Goal: Task Accomplishment & Management: Manage account settings

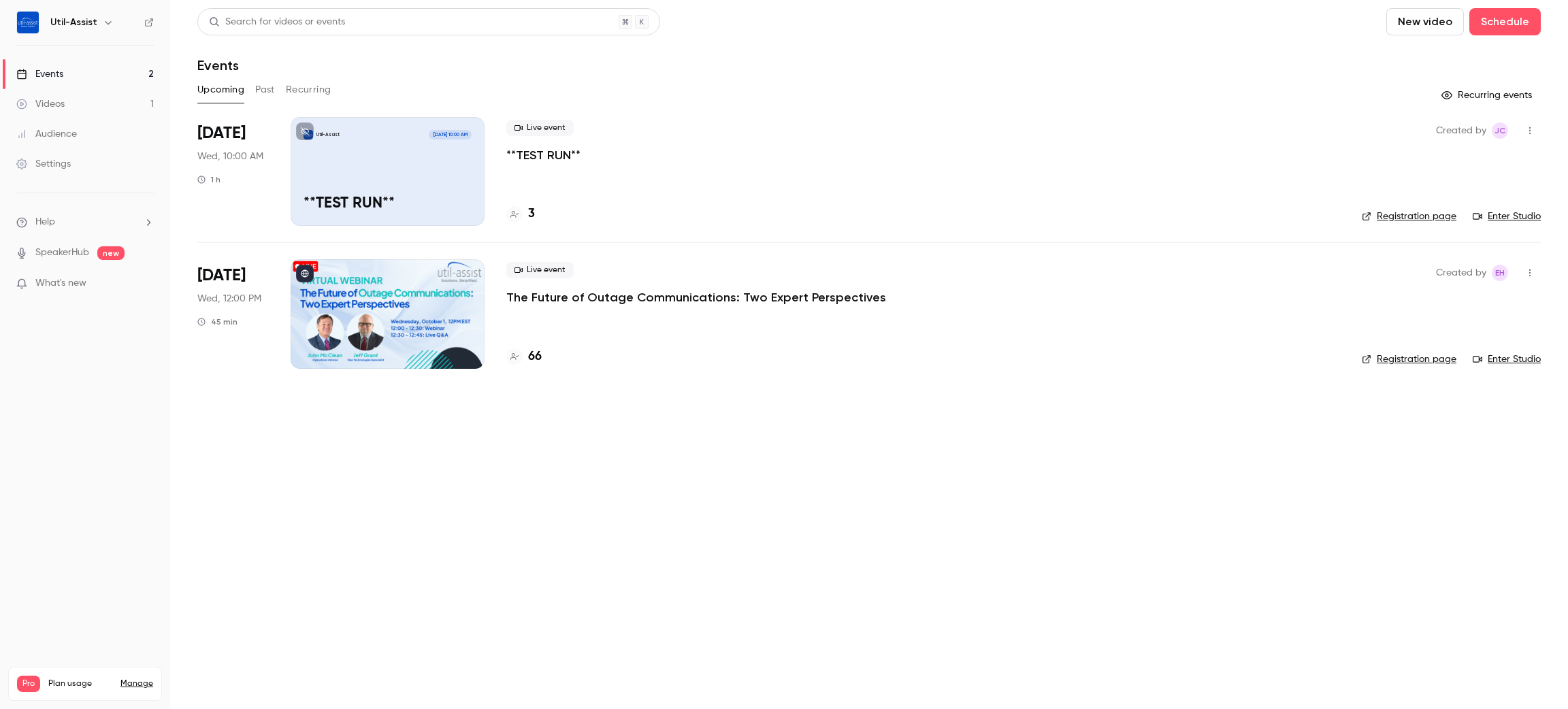
click at [929, 85] on div "Upcoming Past Recurring" at bounding box center [869, 90] width 1344 height 22
click at [537, 351] on h4 "67" at bounding box center [534, 356] width 13 height 18
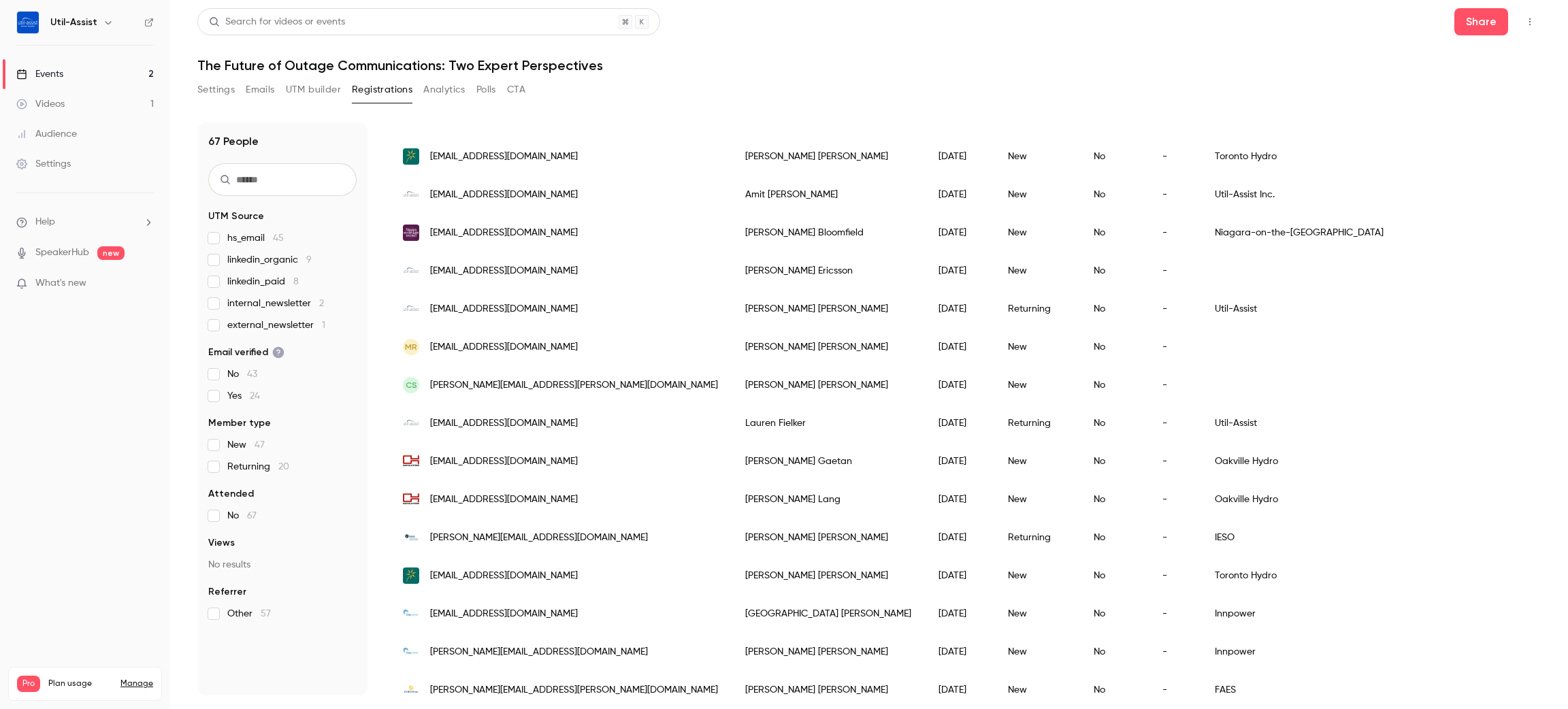
scroll to position [409, 0]
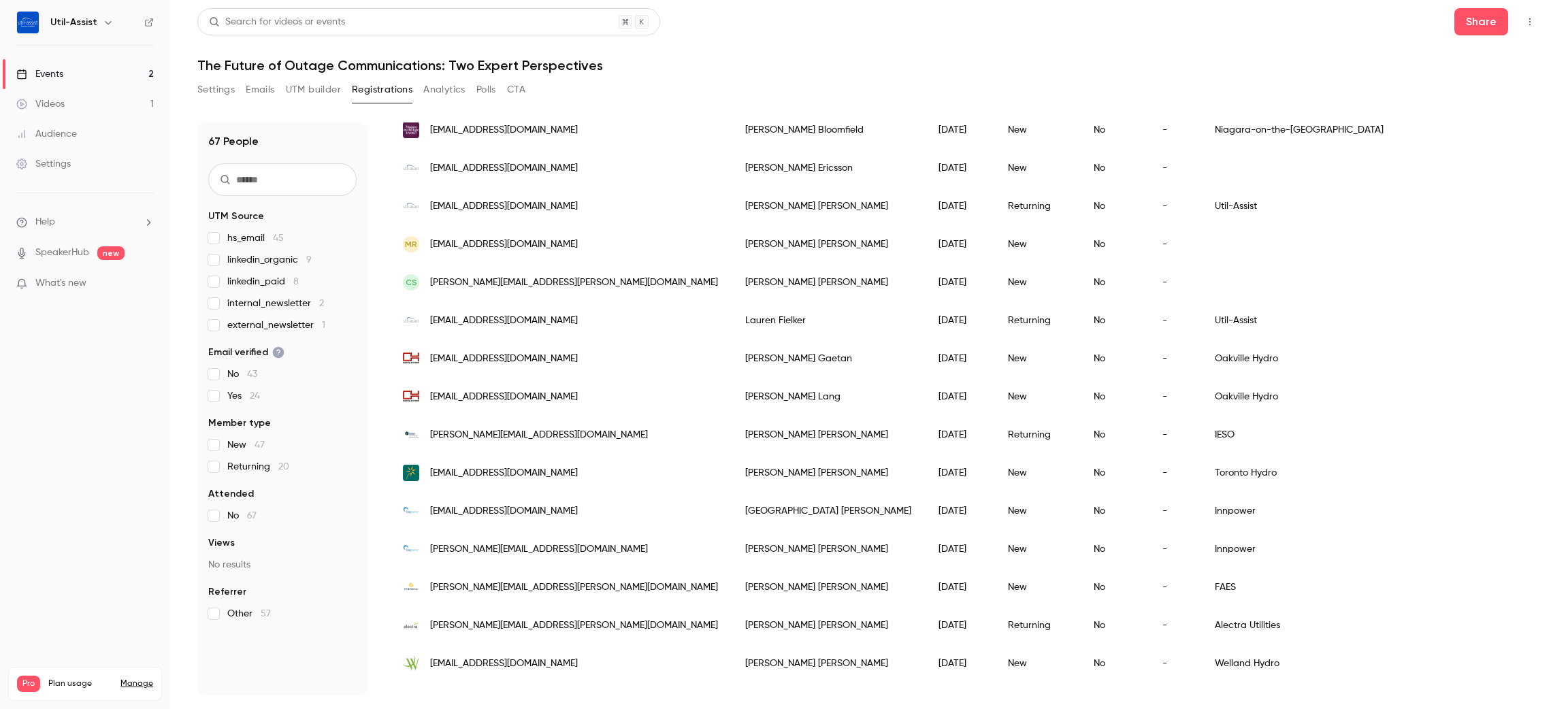
click at [51, 67] on div "Events" at bounding box center [40, 74] width 47 height 13
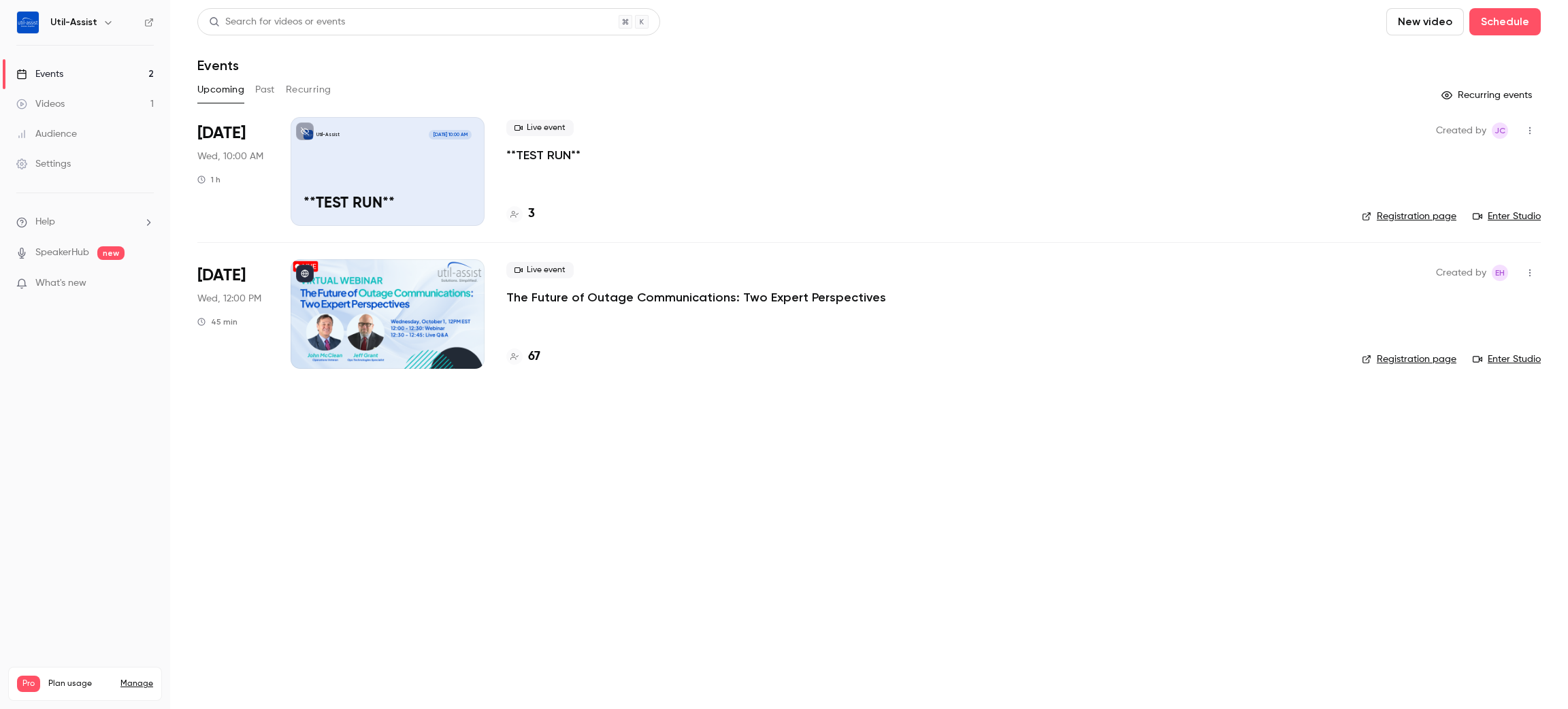
click at [1525, 221] on link "Enter Studio" at bounding box center [1507, 216] width 68 height 13
click at [1163, 650] on main "Search for videos or events New video Schedule Events Upcoming Past Recurring R…" at bounding box center [869, 354] width 1398 height 709
drag, startPoint x: 537, startPoint y: 612, endPoint x: 62, endPoint y: 322, distance: 556.5
click at [537, 608] on main "Search for videos or events New video Schedule Events Upcoming Past Recurring R…" at bounding box center [869, 354] width 1398 height 709
click at [528, 353] on h4 "79" at bounding box center [534, 356] width 13 height 18
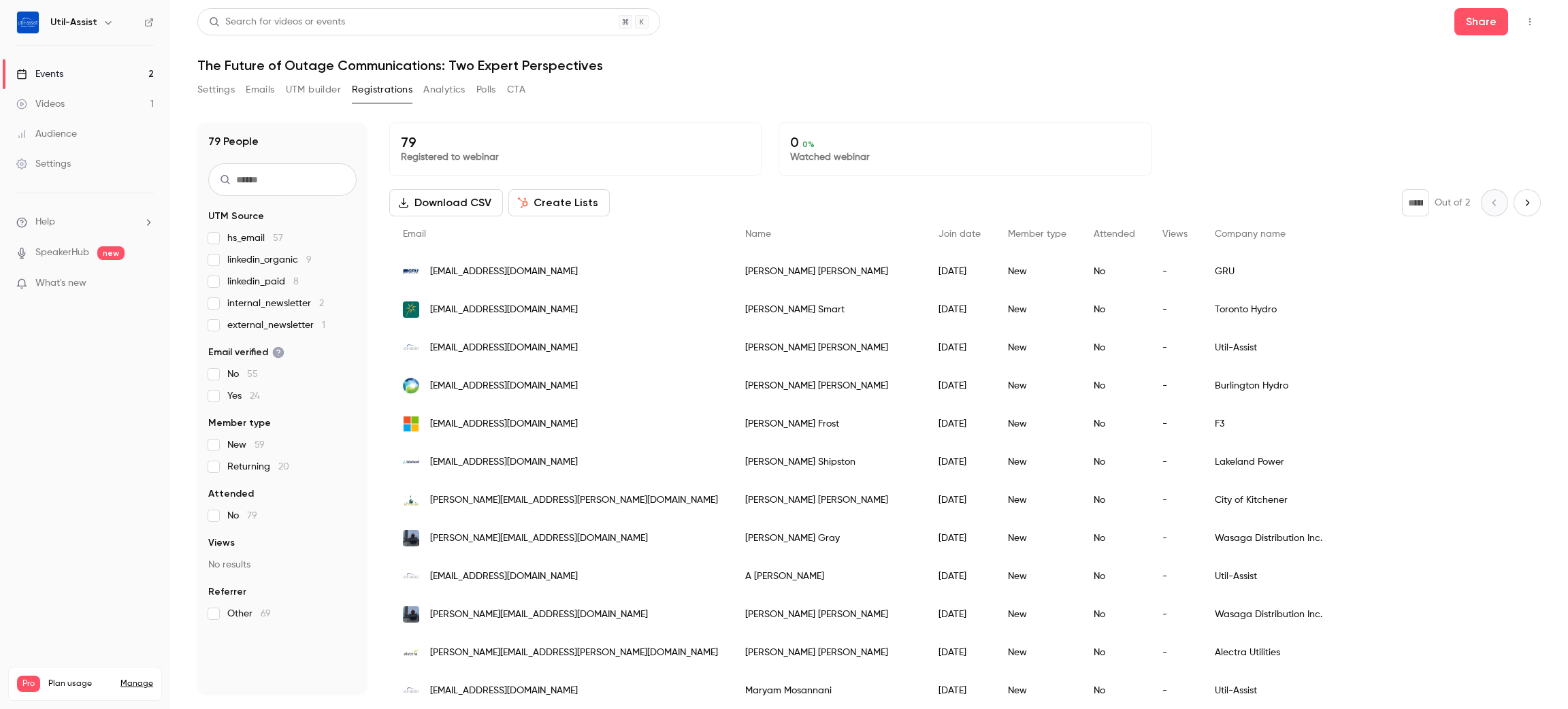
click at [900, 57] on h1 "The Future of Outage Communications: Two Expert Perspectives" at bounding box center [869, 65] width 1344 height 17
click at [1080, 47] on header "Search for videos or events Share The Future of Outage Communications: Two Expe…" at bounding box center [869, 40] width 1344 height 66
click at [82, 70] on link "Events 2" at bounding box center [85, 74] width 170 height 30
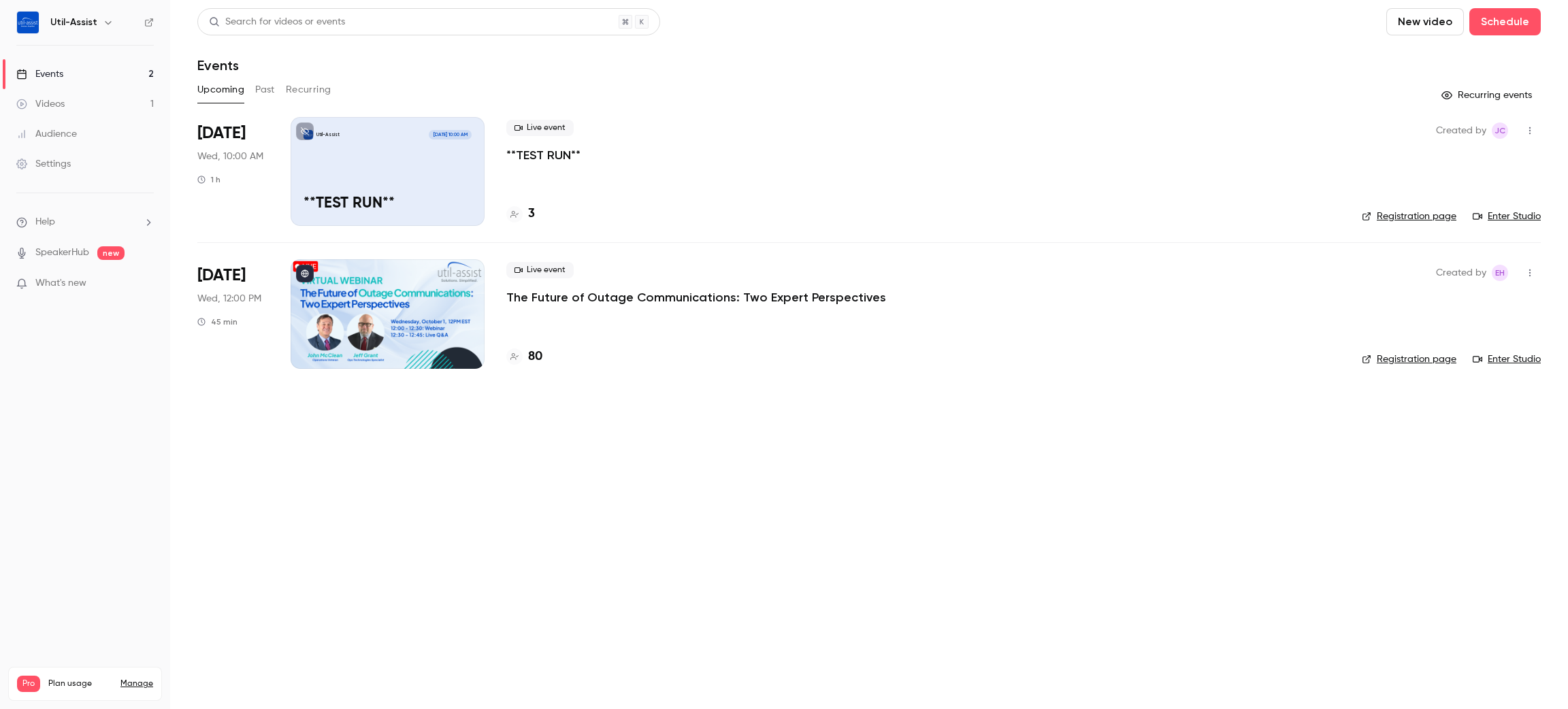
click at [1517, 218] on link "Enter Studio" at bounding box center [1507, 216] width 68 height 13
click at [1527, 217] on link "Enter Studio" at bounding box center [1507, 216] width 68 height 13
click at [1528, 216] on link "Enter Studio" at bounding box center [1507, 216] width 68 height 13
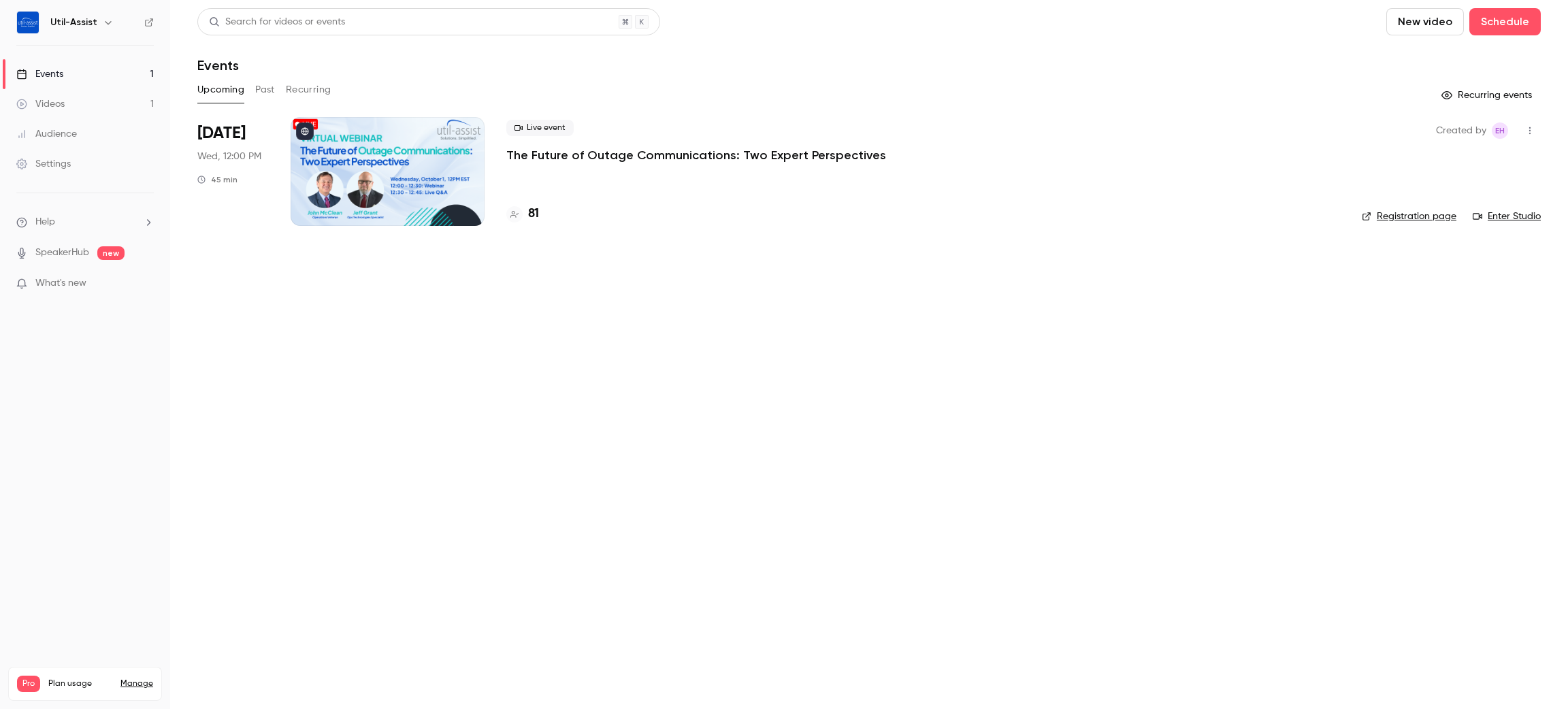
click at [261, 86] on button "Past" at bounding box center [265, 90] width 20 height 22
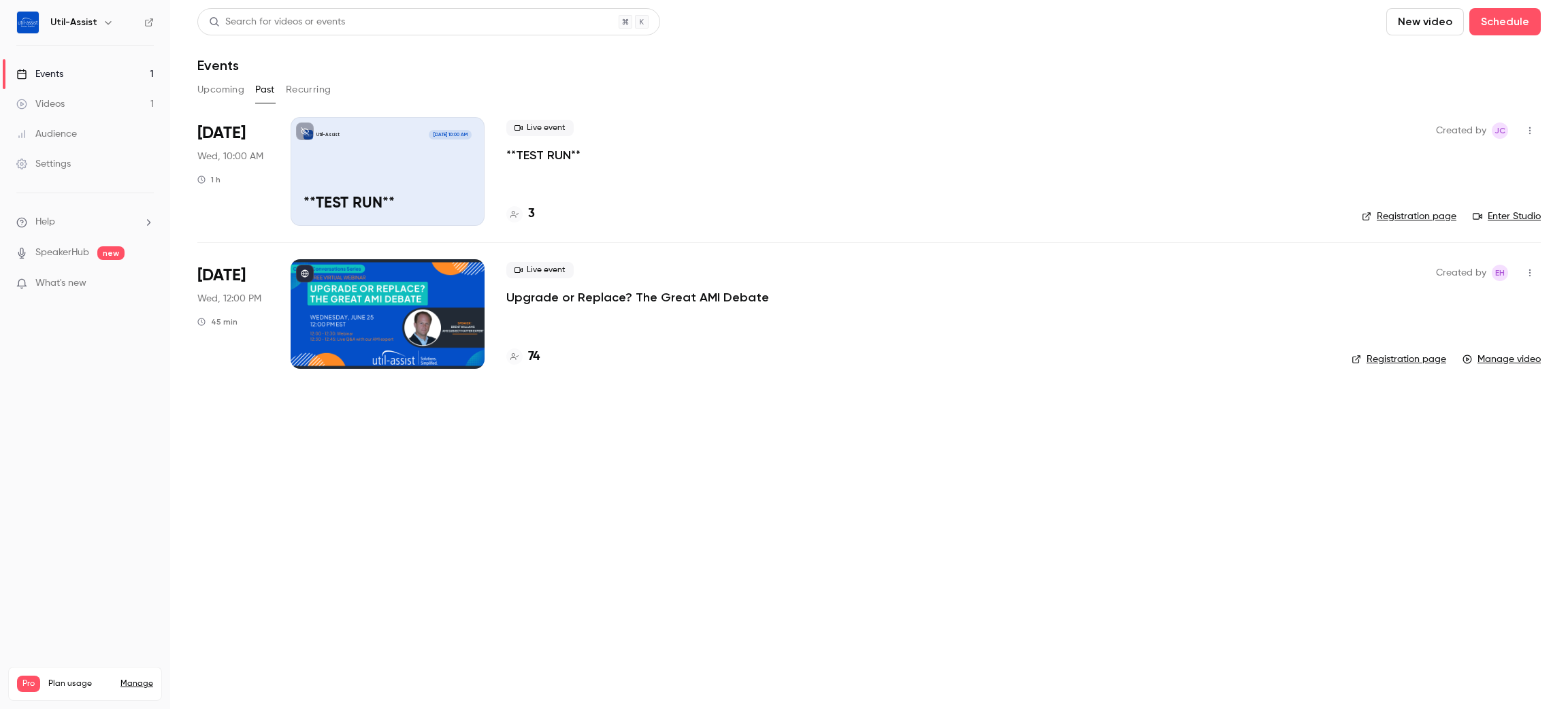
click at [43, 77] on div "Events" at bounding box center [40, 74] width 47 height 13
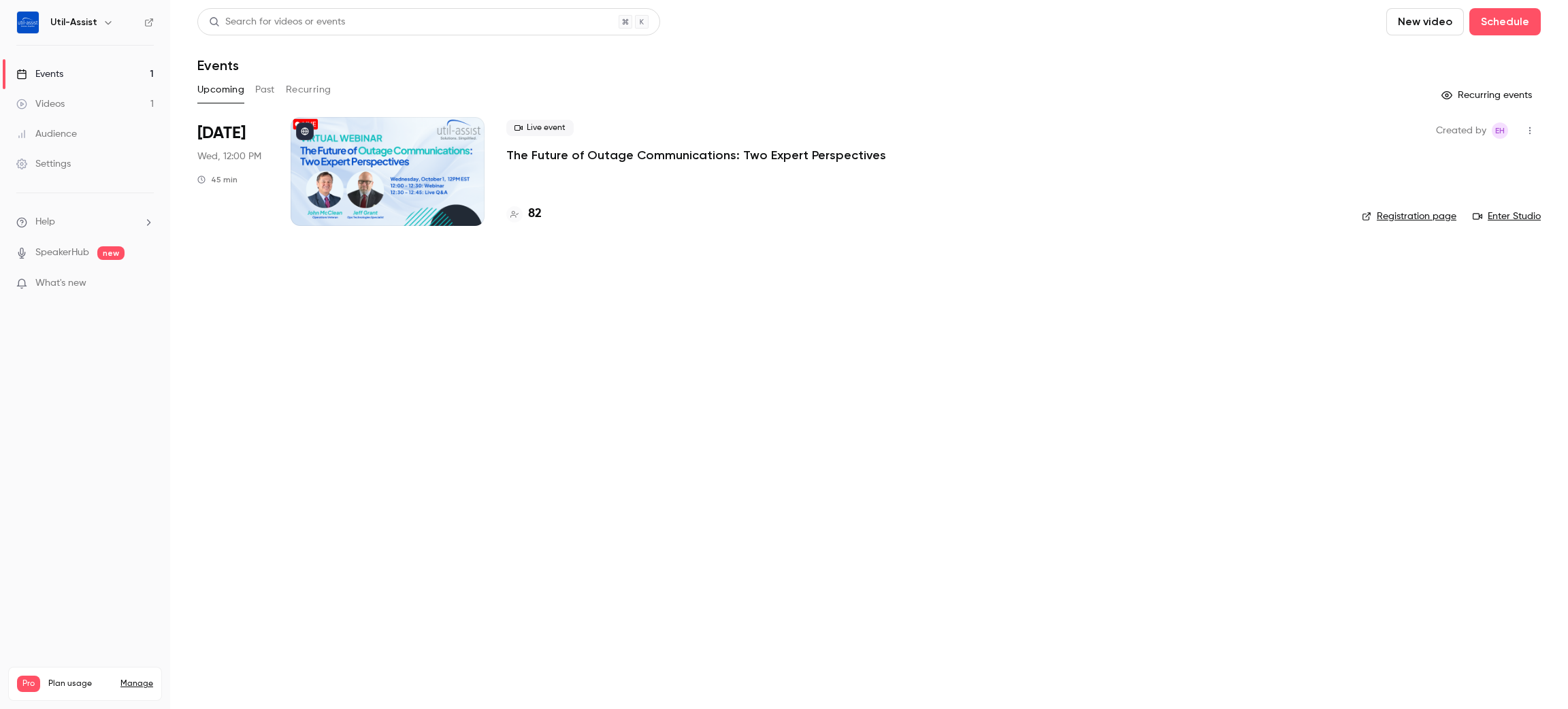
click at [758, 596] on main "Search for videos or events New video Schedule Events Upcoming Past Recurring R…" at bounding box center [869, 354] width 1398 height 709
drag, startPoint x: 527, startPoint y: 220, endPoint x: 537, endPoint y: 227, distance: 12.2
click at [526, 219] on div "82" at bounding box center [524, 213] width 36 height 18
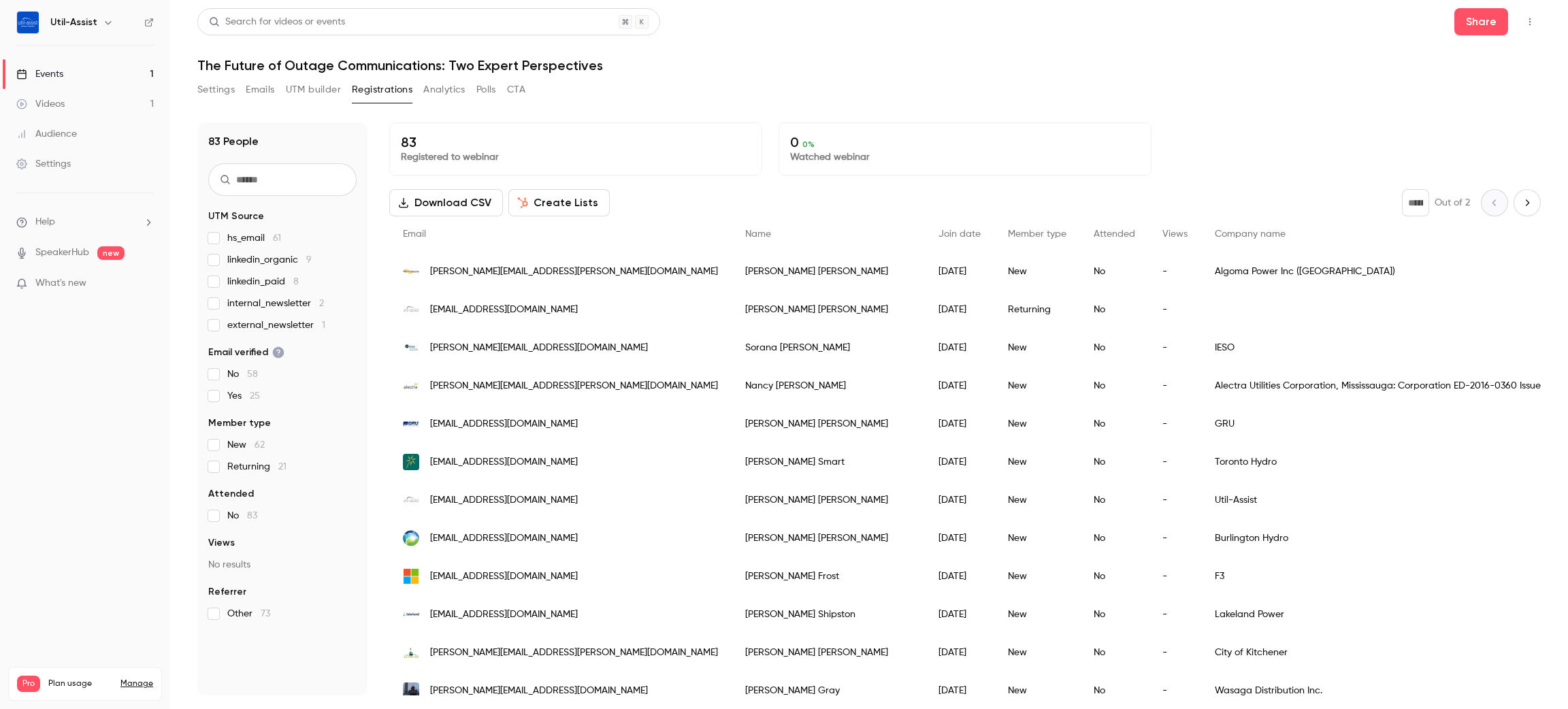
click at [1098, 88] on div "Settings Emails UTM builder Registrations Analytics Polls CTA" at bounding box center [869, 92] width 1344 height 27
click at [83, 76] on link "Events 1" at bounding box center [85, 74] width 170 height 30
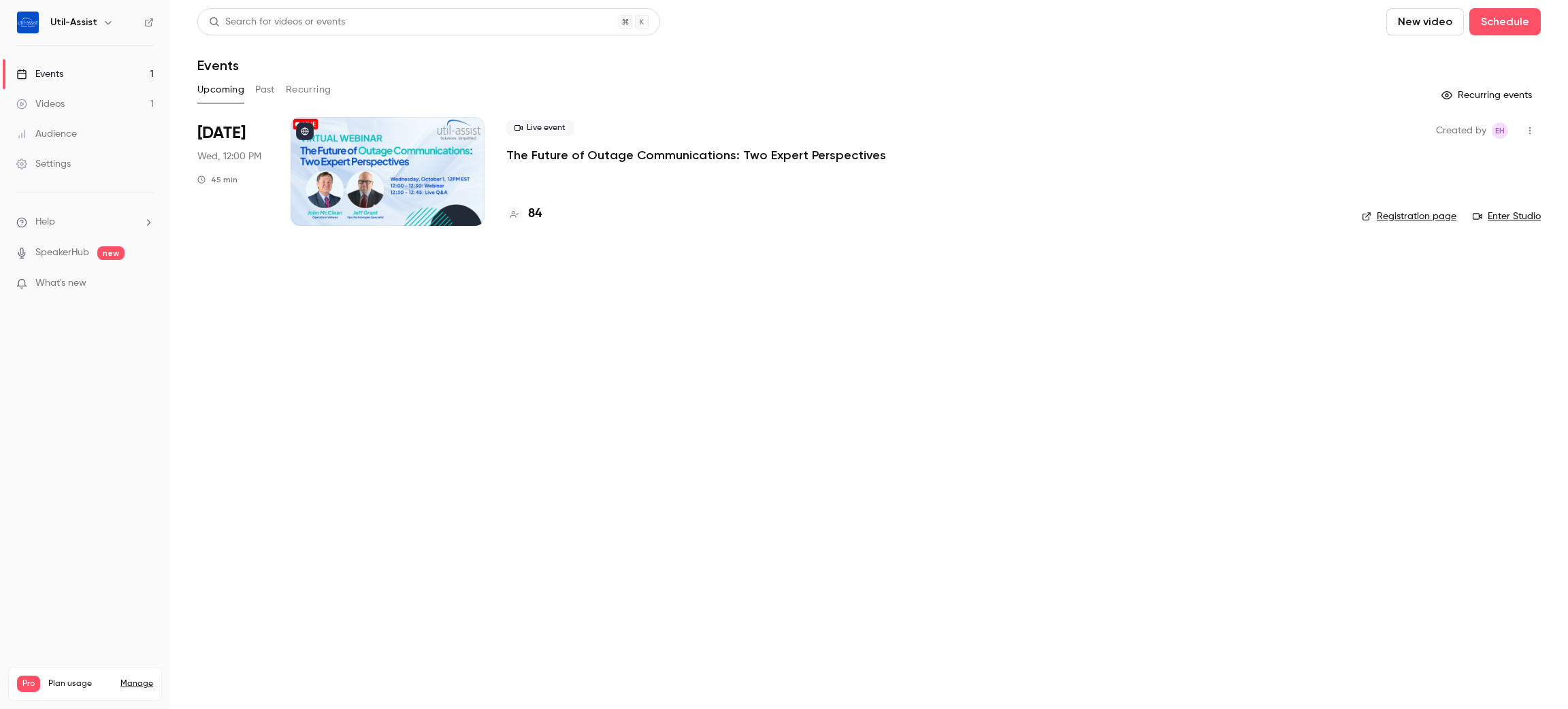
click at [268, 81] on button "Past" at bounding box center [265, 90] width 20 height 22
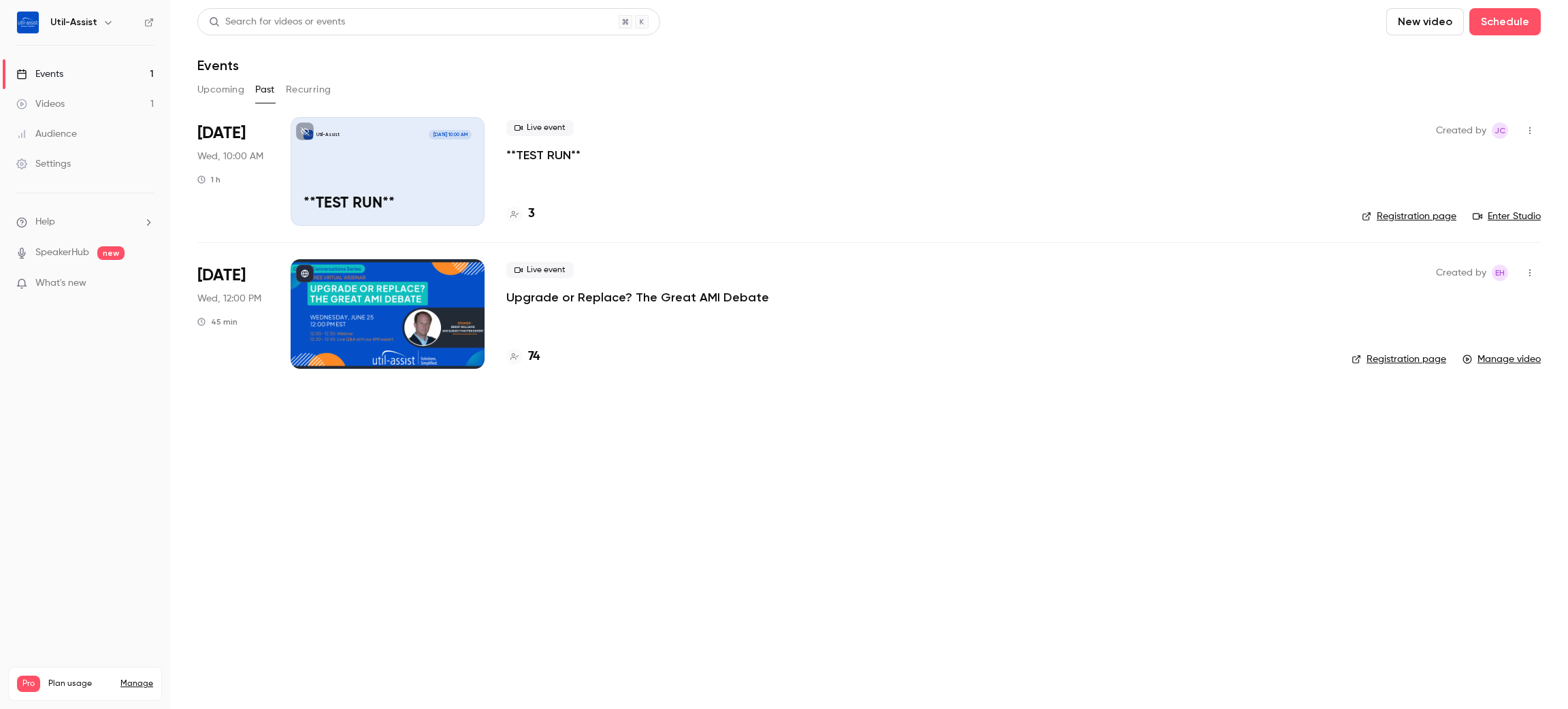
click at [1535, 126] on icon "button" at bounding box center [1530, 130] width 11 height 9
click at [1053, 66] on div at bounding box center [784, 354] width 1568 height 709
click at [1533, 214] on link "Enter Studio" at bounding box center [1507, 216] width 68 height 13
click at [1535, 130] on icon "button" at bounding box center [1530, 130] width 11 height 9
click at [1460, 304] on div "Delete" at bounding box center [1477, 307] width 104 height 13
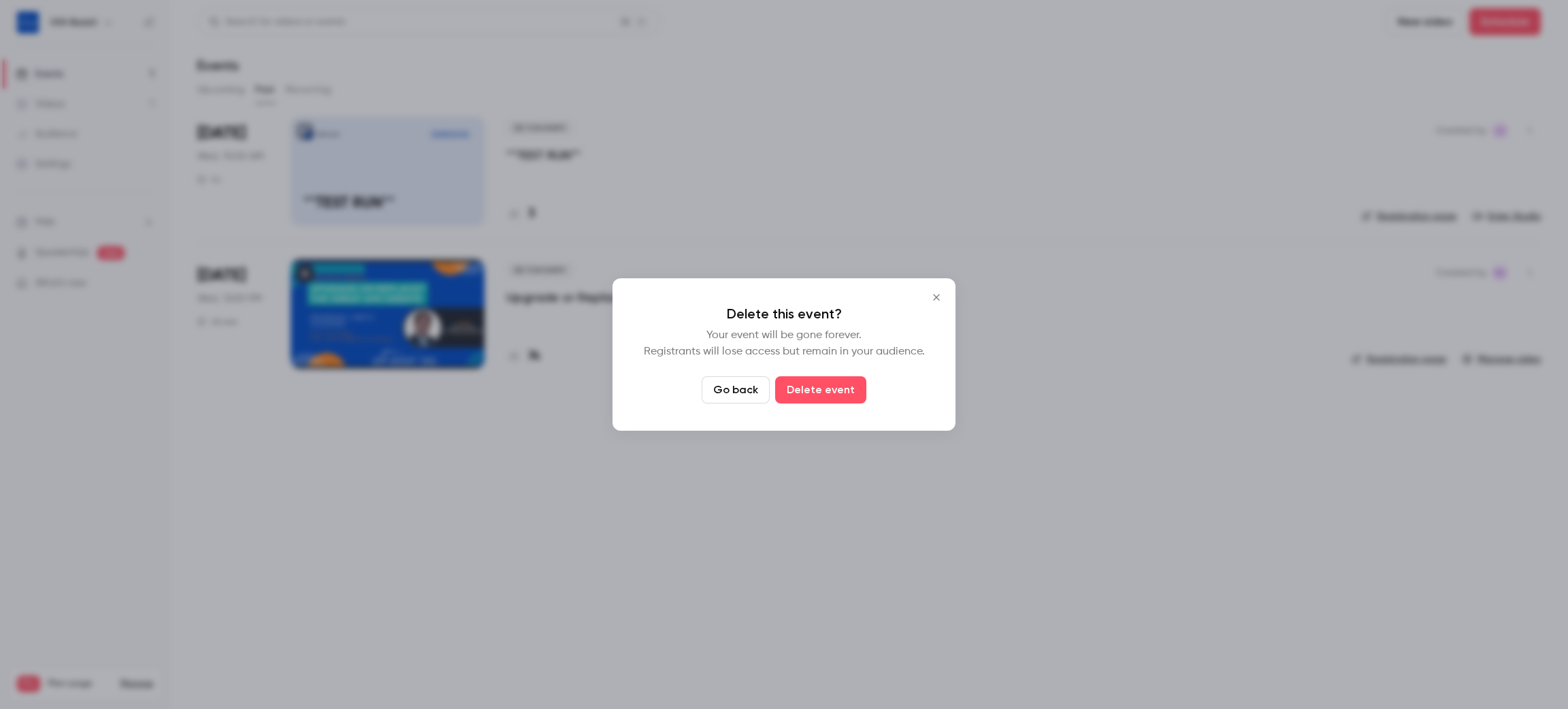
click at [836, 395] on button "Delete event" at bounding box center [820, 390] width 91 height 27
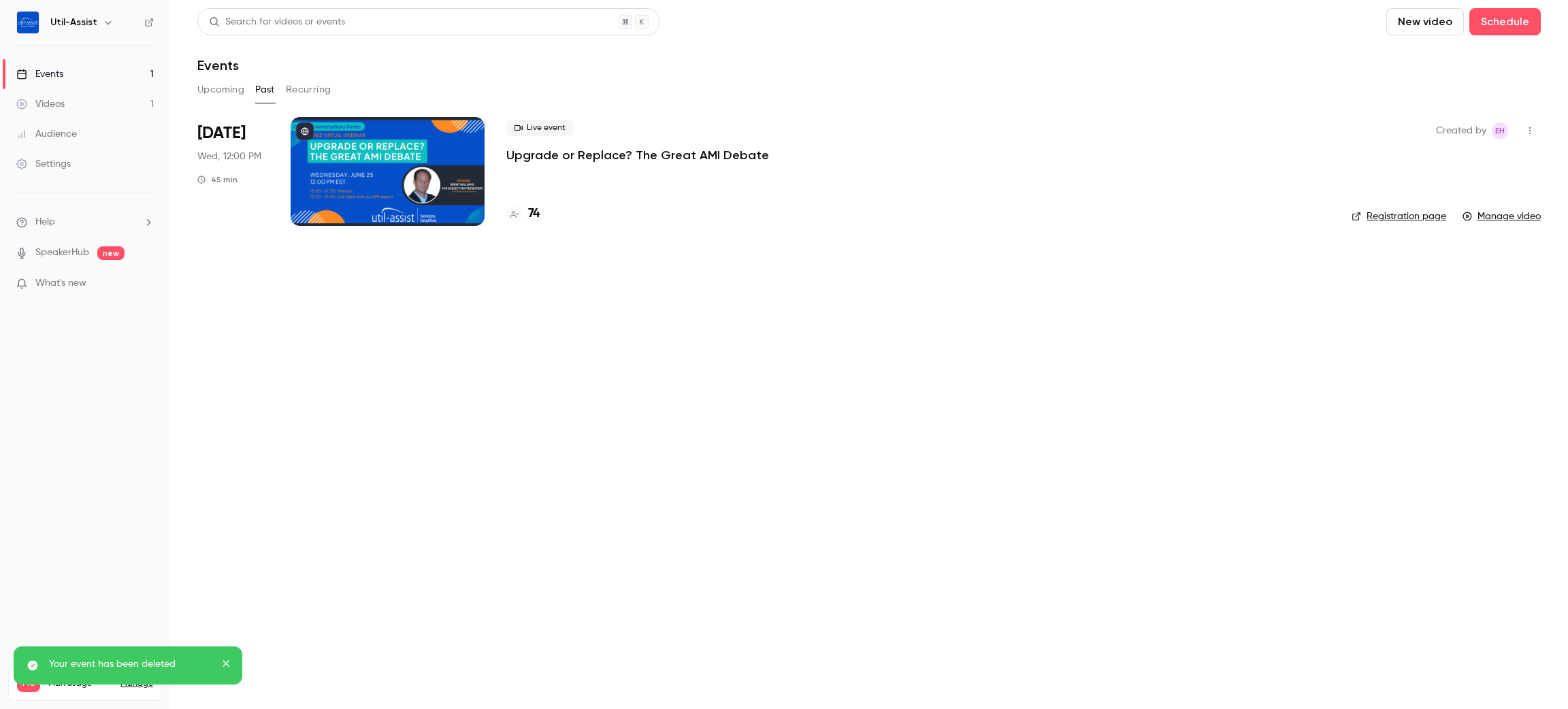
click at [211, 102] on div "Upcoming Past Recurring" at bounding box center [869, 92] width 1344 height 27
click at [207, 96] on button "Upcoming" at bounding box center [220, 90] width 47 height 22
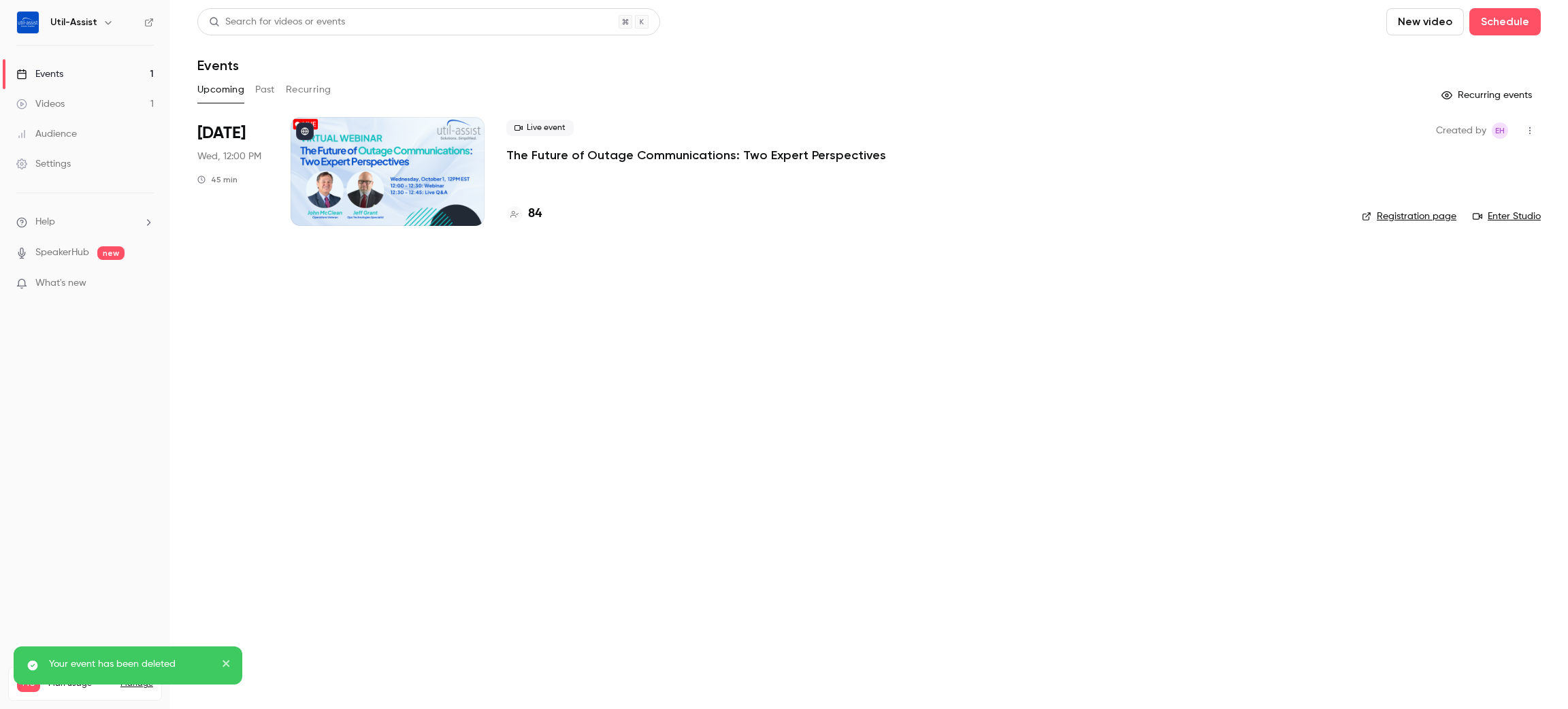
click at [1538, 219] on link "Enter Studio" at bounding box center [1507, 216] width 68 height 13
click at [537, 506] on main "Search for videos or events New video Schedule Events Upcoming Past Recurring R…" at bounding box center [869, 354] width 1398 height 709
click at [262, 89] on button "Past" at bounding box center [265, 90] width 20 height 22
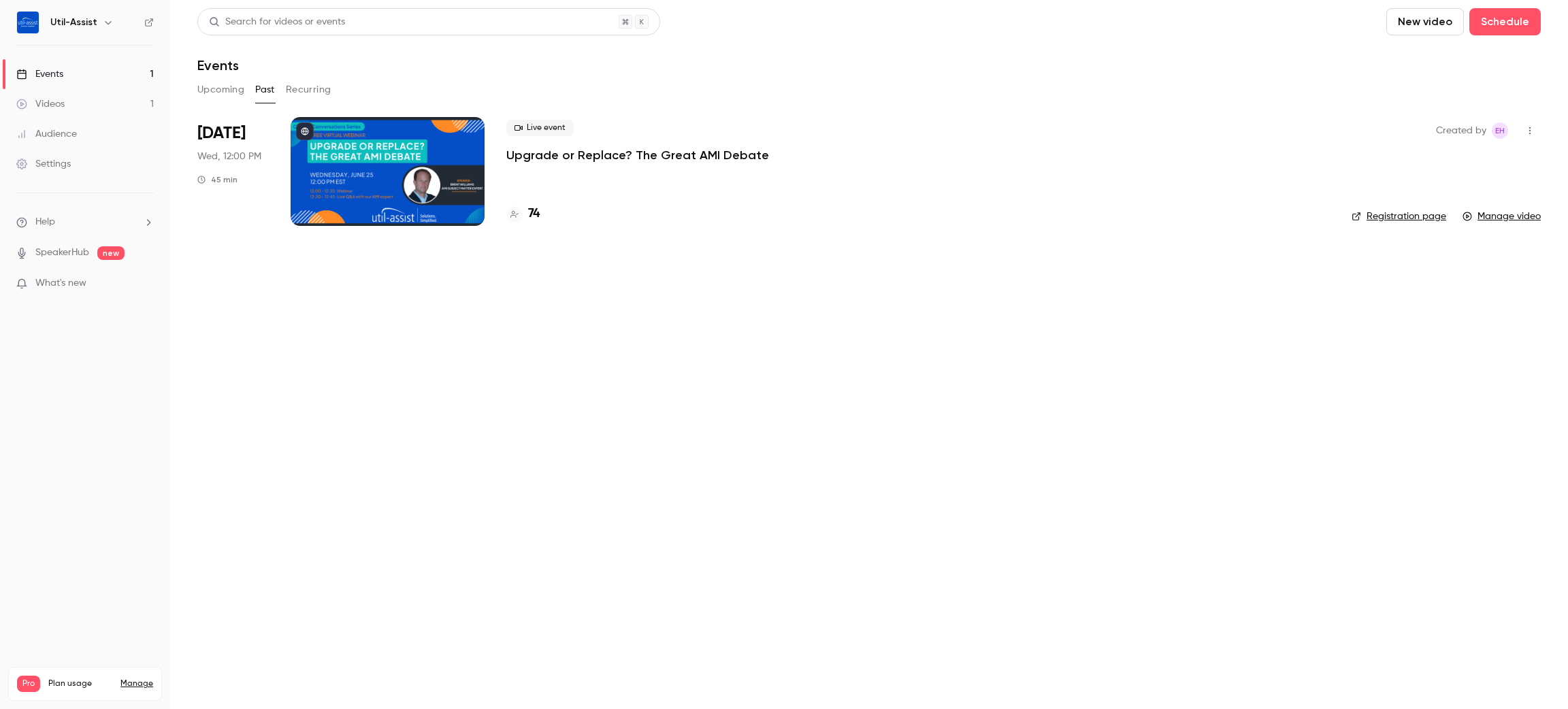
click at [218, 84] on button "Upcoming" at bounding box center [220, 90] width 47 height 22
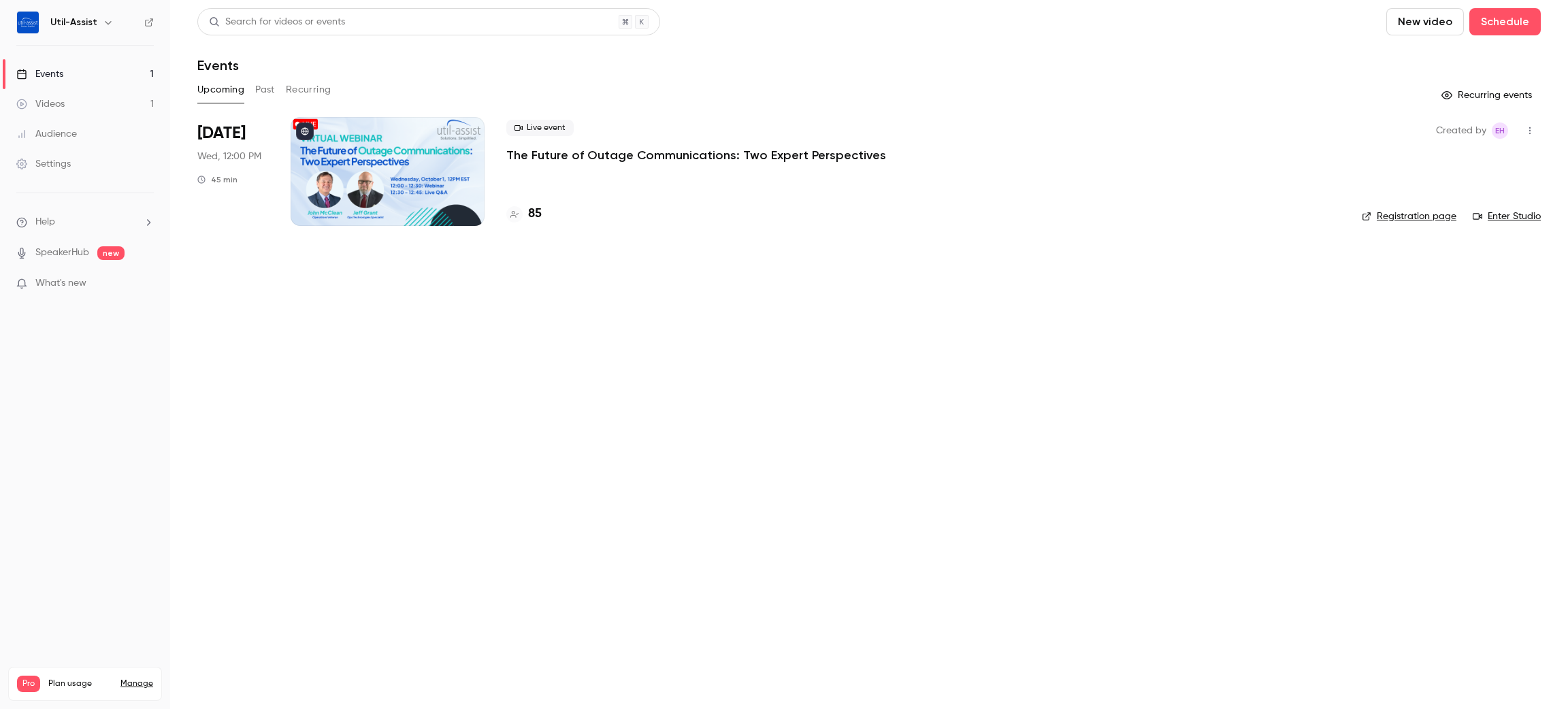
click at [266, 94] on button "Past" at bounding box center [265, 90] width 20 height 22
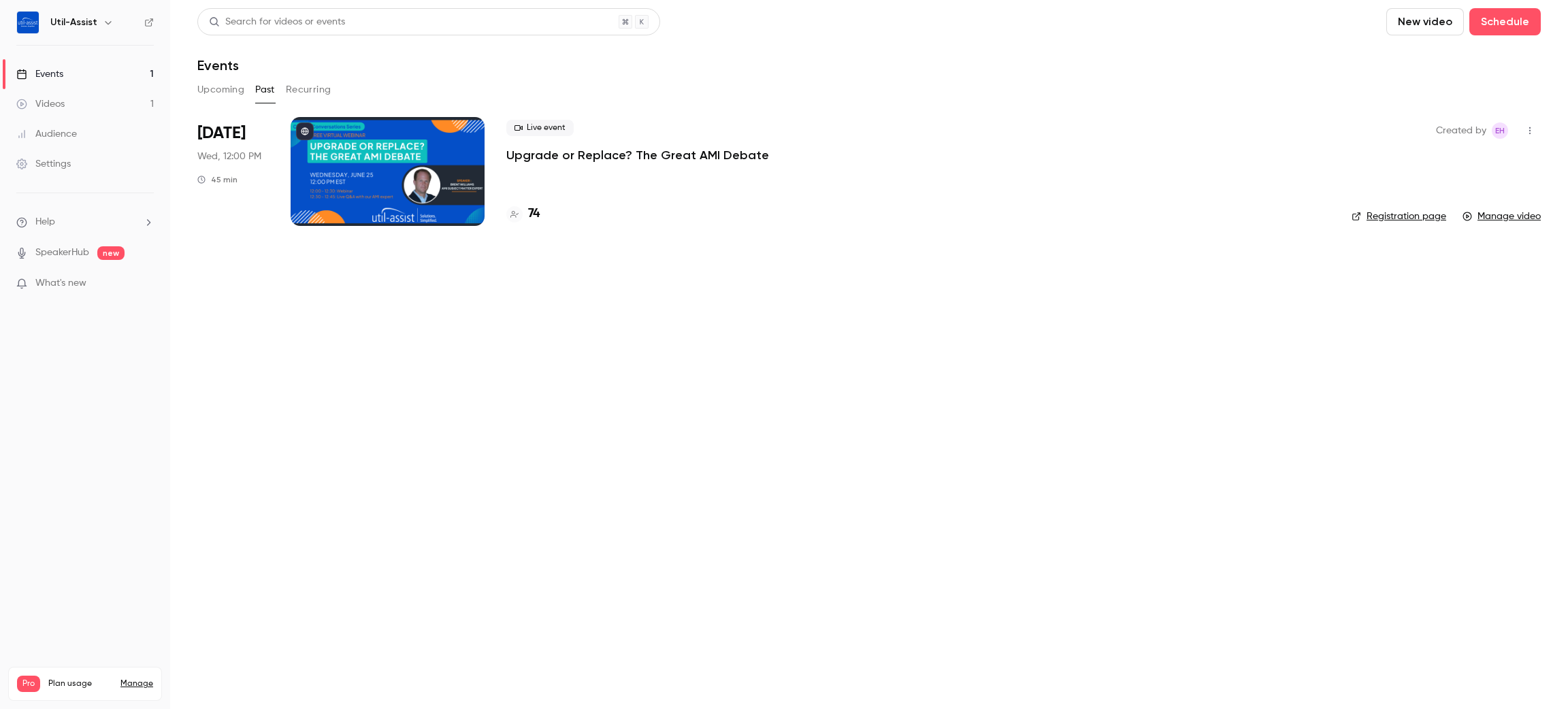
click at [233, 100] on button "Upcoming" at bounding box center [220, 90] width 47 height 22
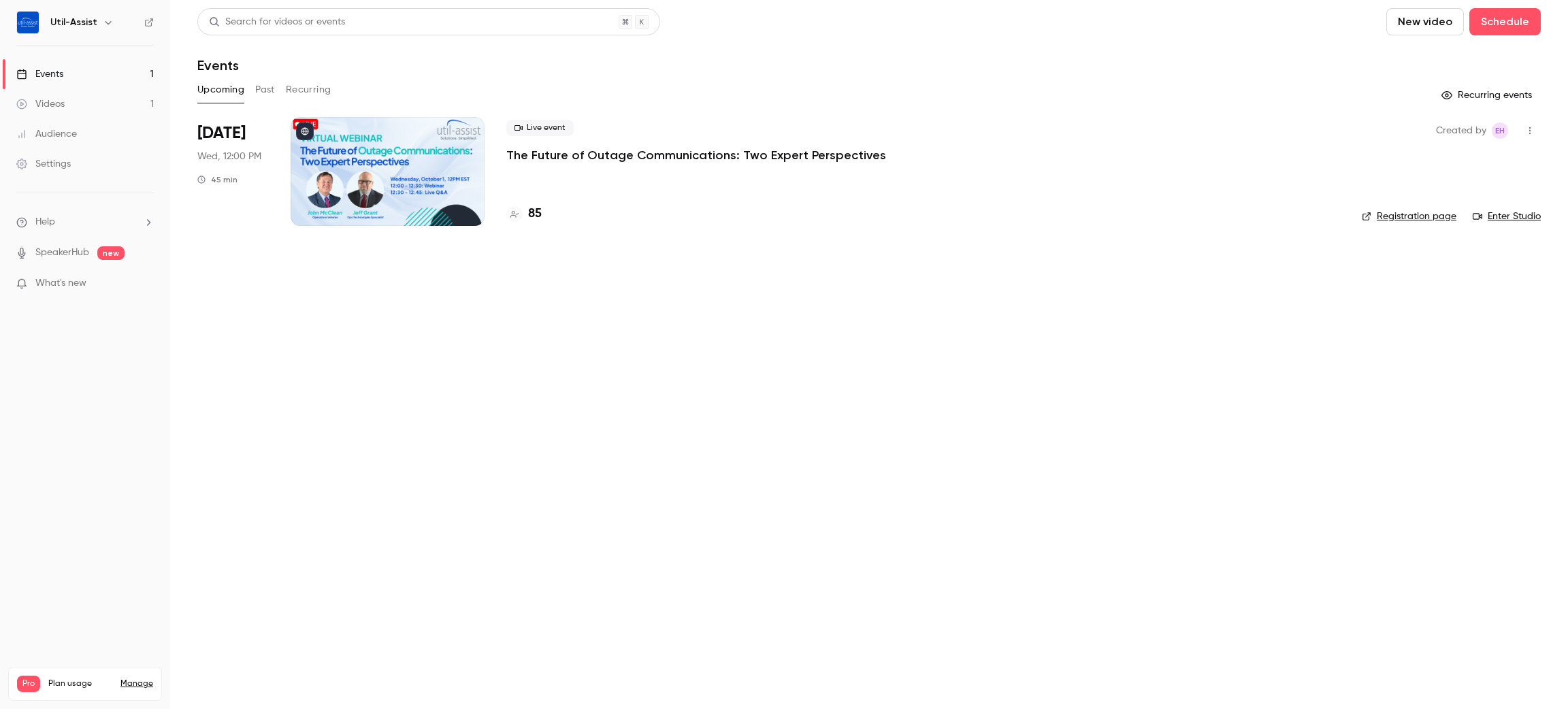
click at [292, 93] on button "Recurring" at bounding box center [309, 90] width 46 height 22
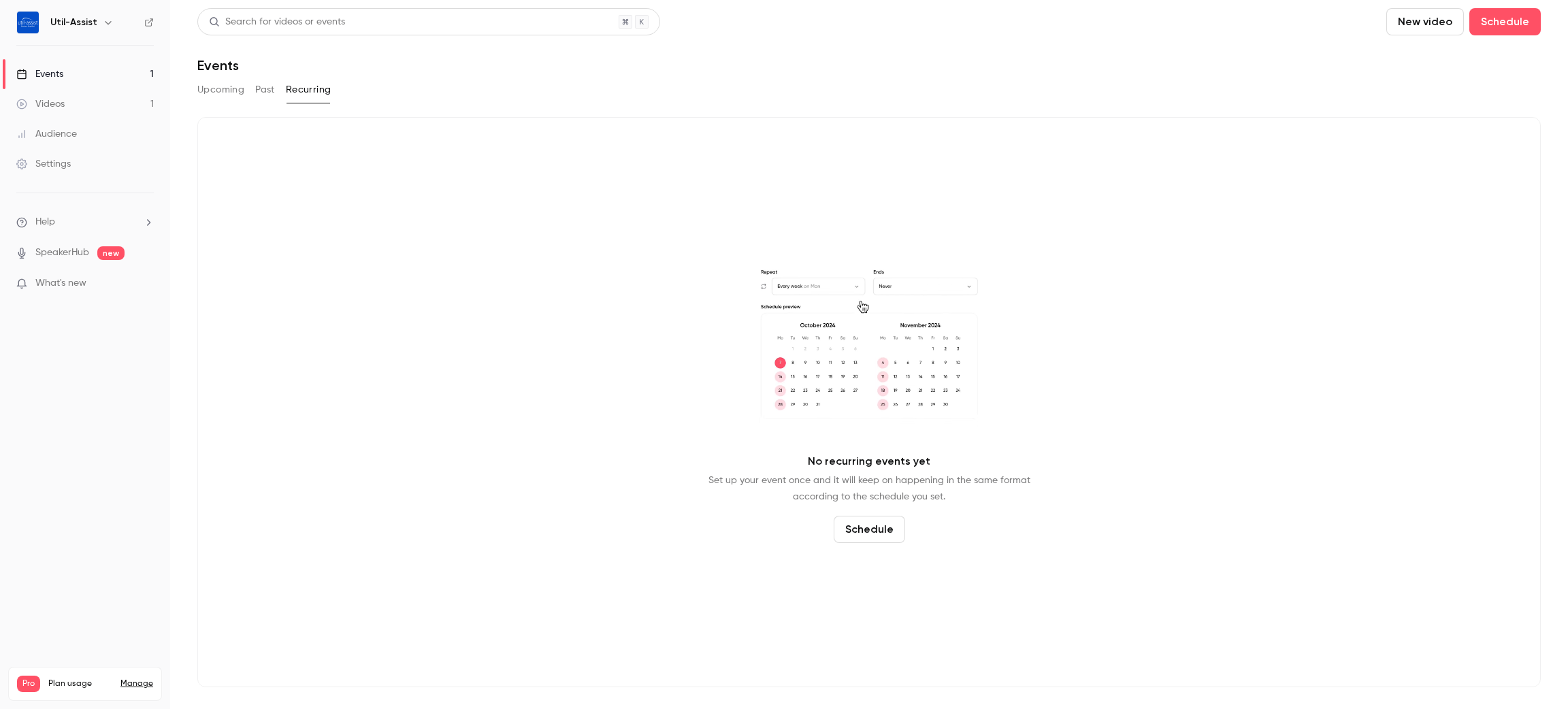
click at [258, 92] on button "Past" at bounding box center [265, 90] width 20 height 22
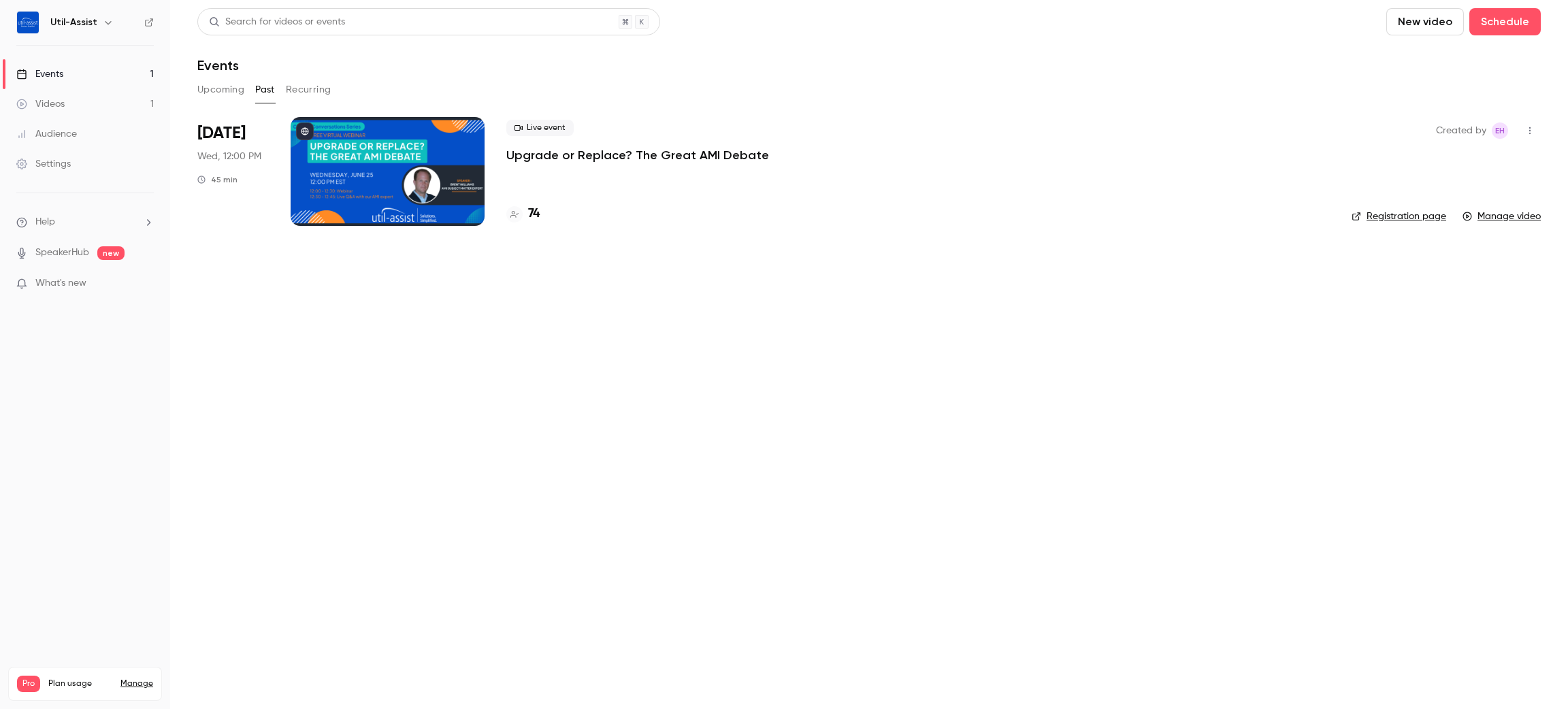
click at [223, 88] on button "Upcoming" at bounding box center [220, 90] width 47 height 22
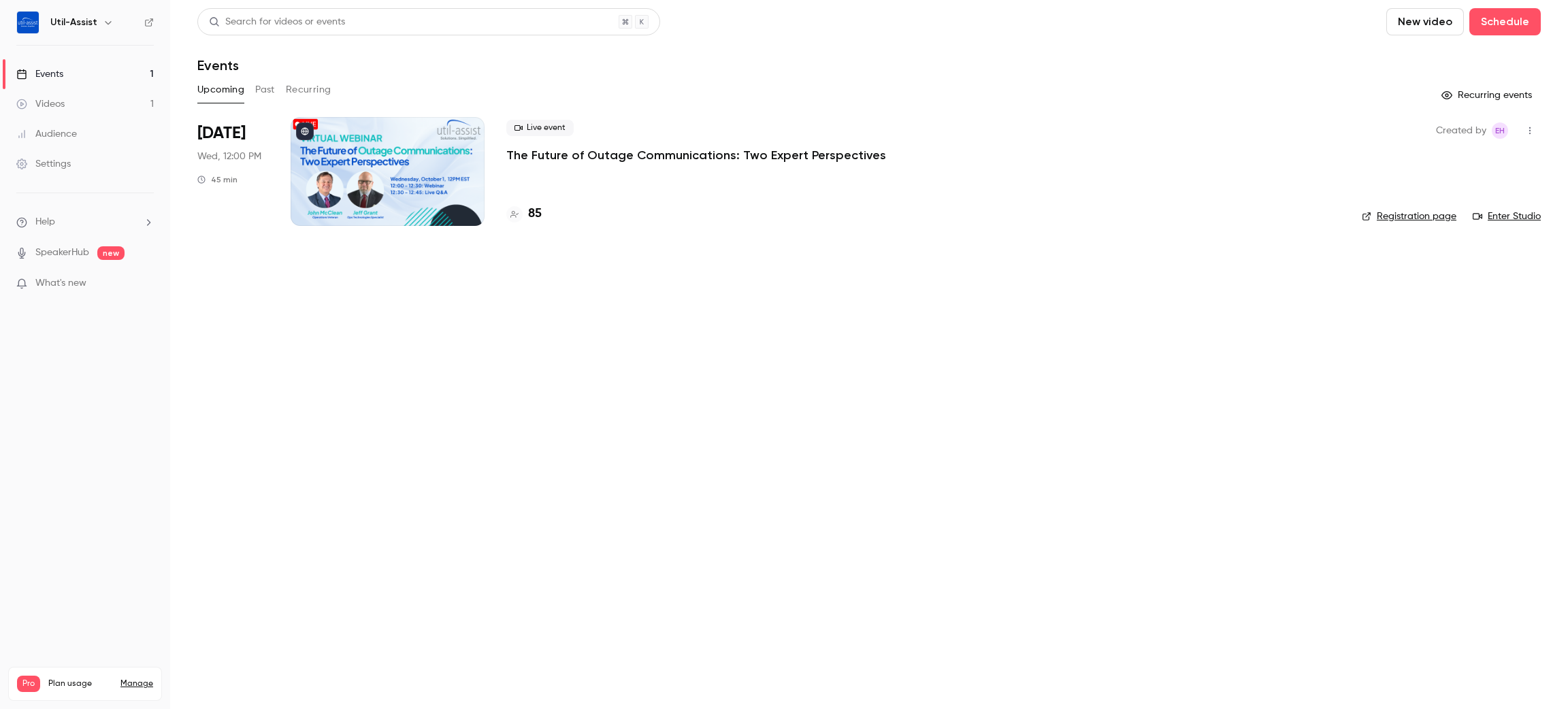
click at [582, 458] on main "Search for videos or events New video Schedule Events Upcoming Past Recurring R…" at bounding box center [869, 354] width 1398 height 709
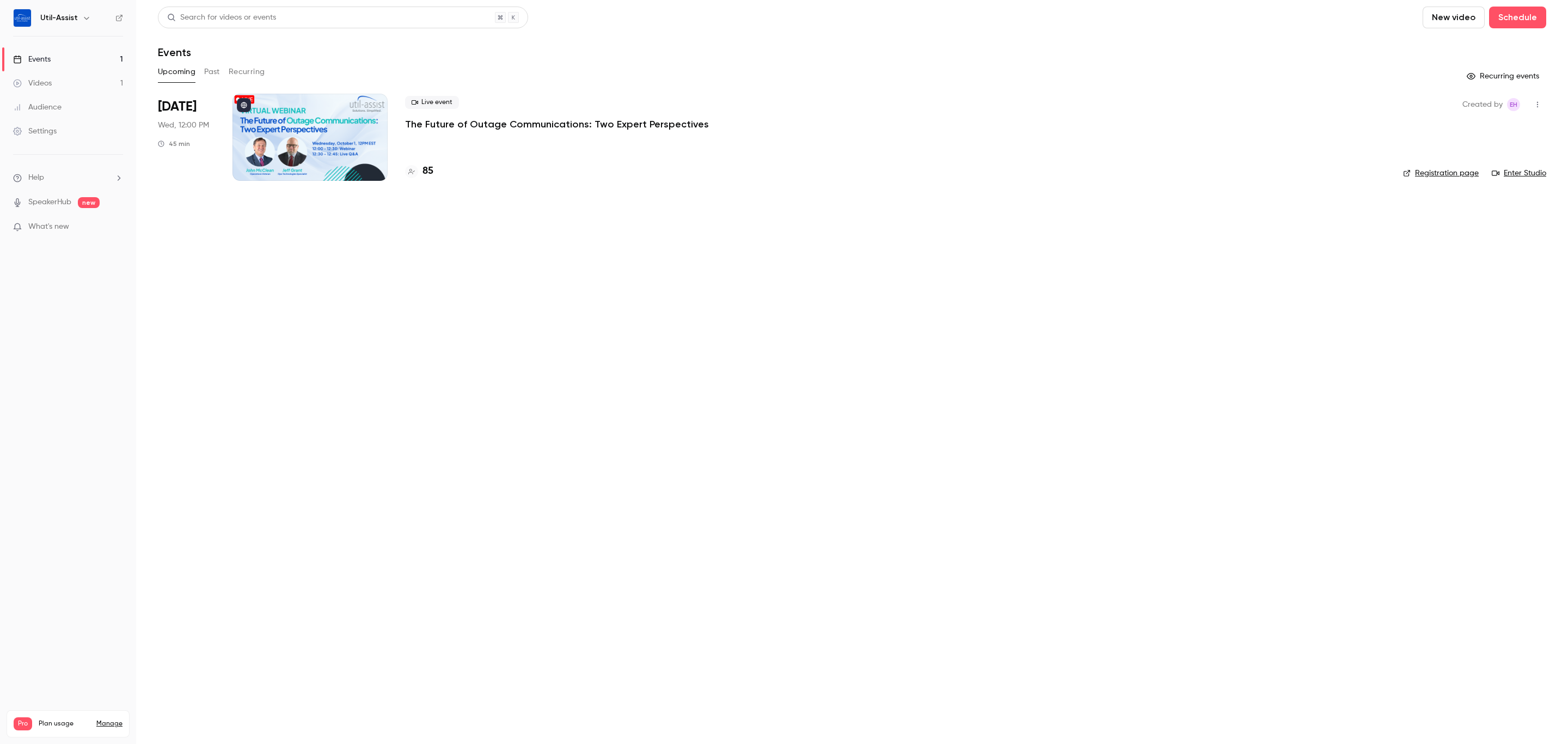
click at [750, 276] on main "Search for videos or events New video Schedule Events Upcoming Past Recurring R…" at bounding box center [852, 372] width 1432 height 744
click at [429, 174] on h4 "85" at bounding box center [427, 171] width 11 height 15
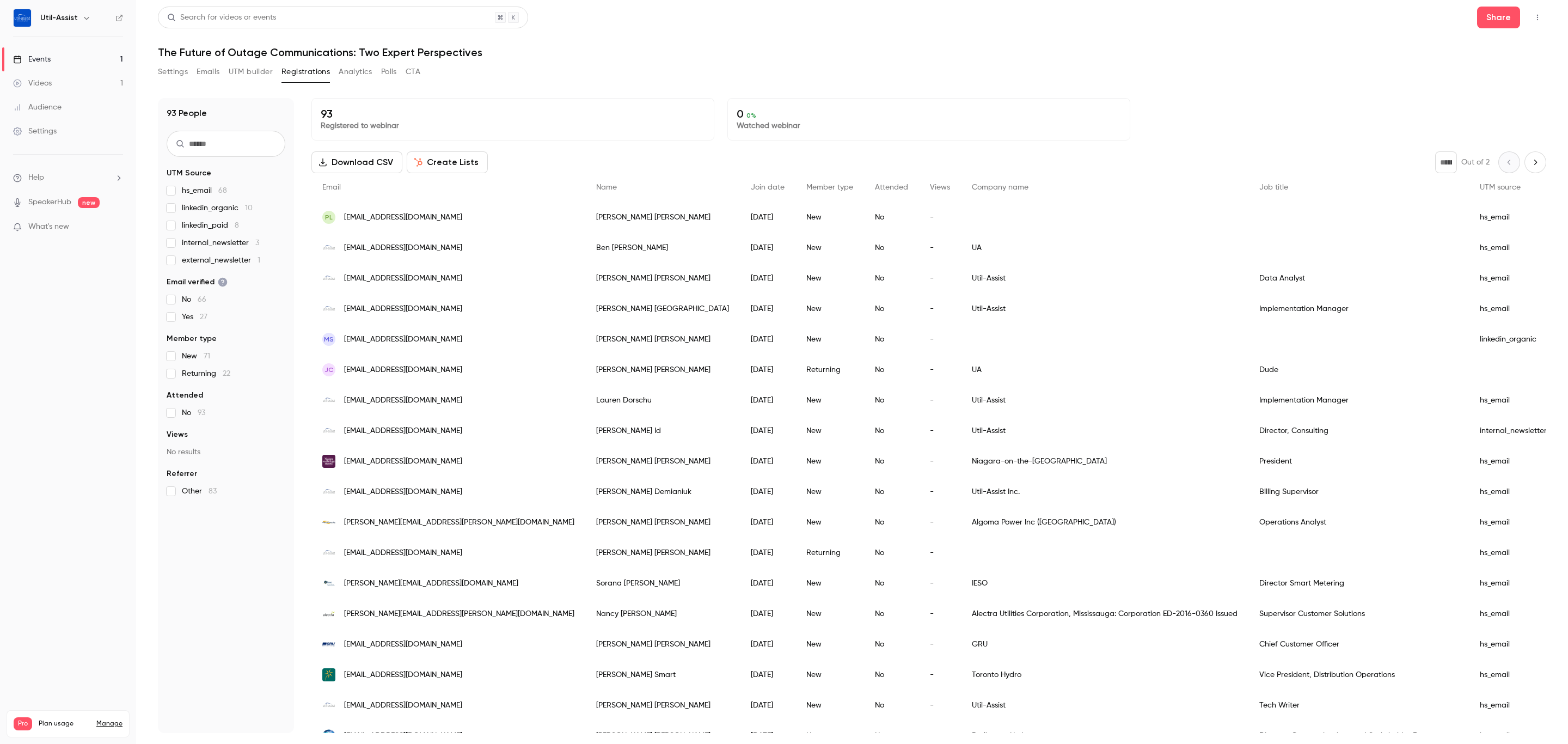
click at [570, 66] on div "Settings Emails UTM builder Registrations Analytics Polls CTA" at bounding box center [852, 74] width 1388 height 22
click at [955, 87] on div "93 People UTM Source hs_email 68 linkedin_organic 10 linkedin_paid 8 internal_n…" at bounding box center [852, 409] width 1388 height 648
